Goal: Find specific page/section: Find specific page/section

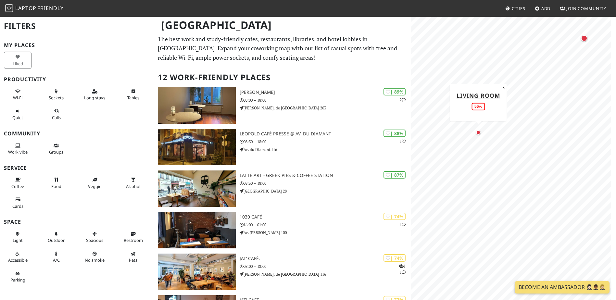
click at [479, 133] on div "Map marker" at bounding box center [478, 132] width 5 height 5
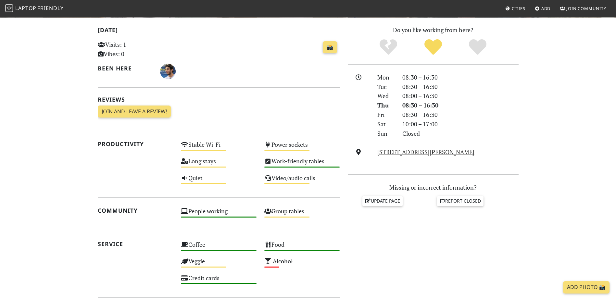
scroll to position [32, 0]
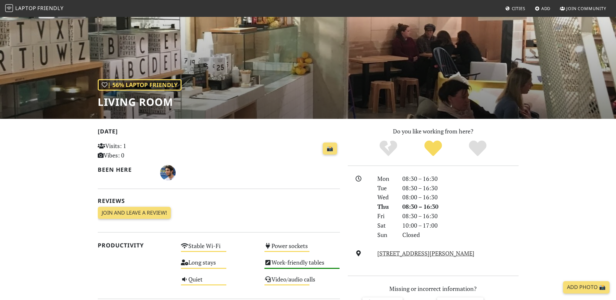
drag, startPoint x: 454, startPoint y: 254, endPoint x: 376, endPoint y: 253, distance: 77.9
click at [376, 253] on div "Pl. Jean Rey 8, 1040, Brussels" at bounding box center [447, 253] width 149 height 9
copy link "Pl. Jean Rey 8, 1040, Brussels"
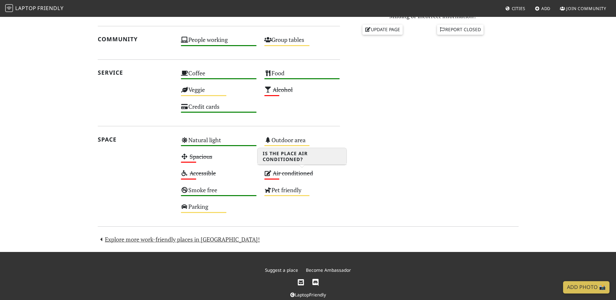
scroll to position [318, 0]
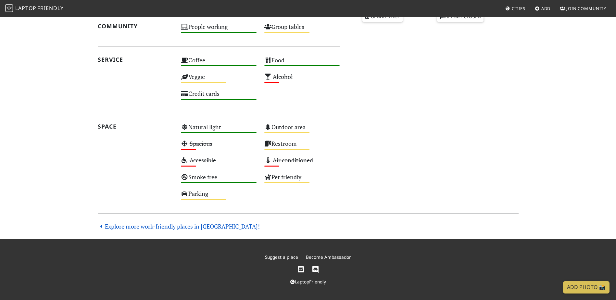
click at [216, 227] on link "Explore more work-friendly places in [GEOGRAPHIC_DATA]!" at bounding box center [179, 226] width 162 height 8
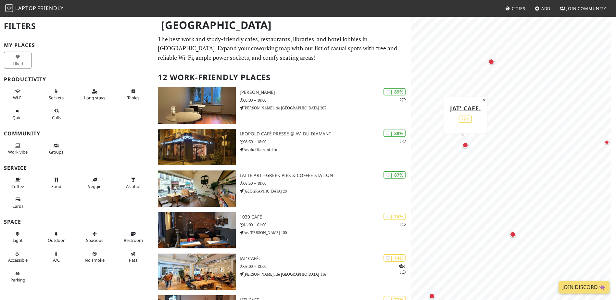
click at [466, 149] on div "Map marker" at bounding box center [465, 145] width 8 height 8
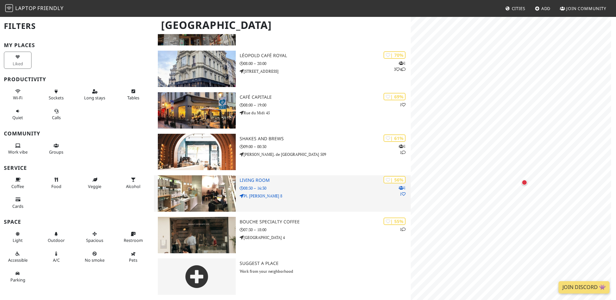
click at [357, 184] on div "| 56% 1 1 Living Room 08:30 – 16:30 Pl. Jean Rey 8" at bounding box center [325, 193] width 171 height 36
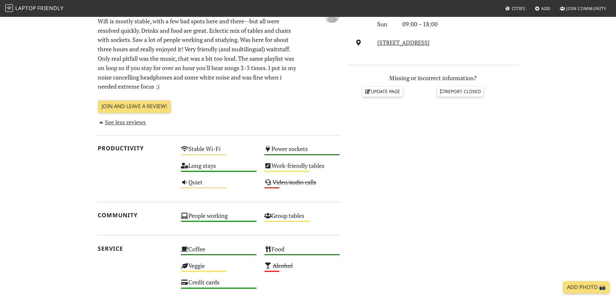
scroll to position [260, 0]
